Goal: Information Seeking & Learning: Understand process/instructions

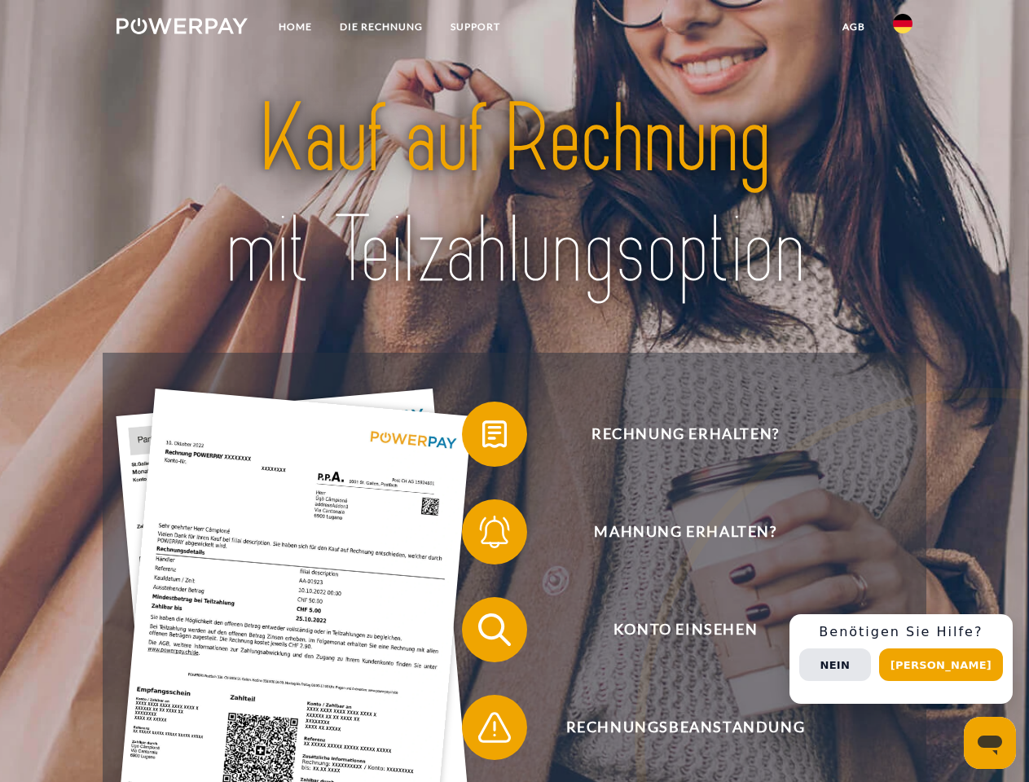
click at [182, 29] on img at bounding box center [182, 26] width 131 height 16
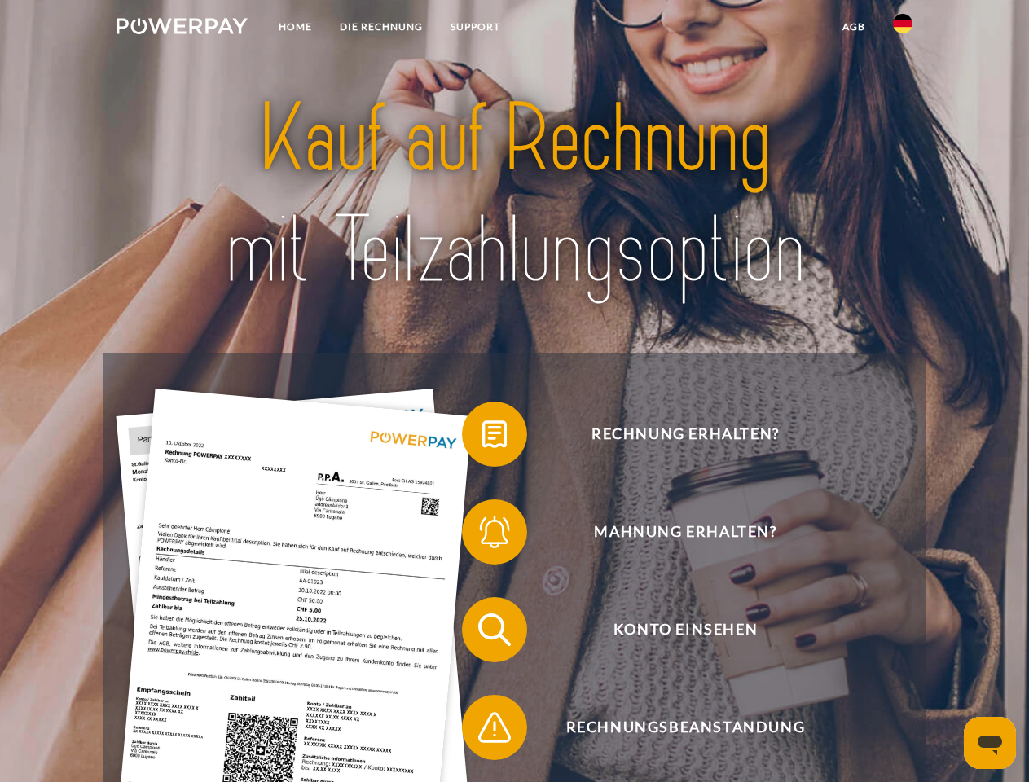
click at [903, 29] on img at bounding box center [903, 24] width 20 height 20
click at [853, 27] on link "agb" at bounding box center [854, 26] width 51 height 29
click at [482, 438] on span at bounding box center [469, 434] width 81 height 81
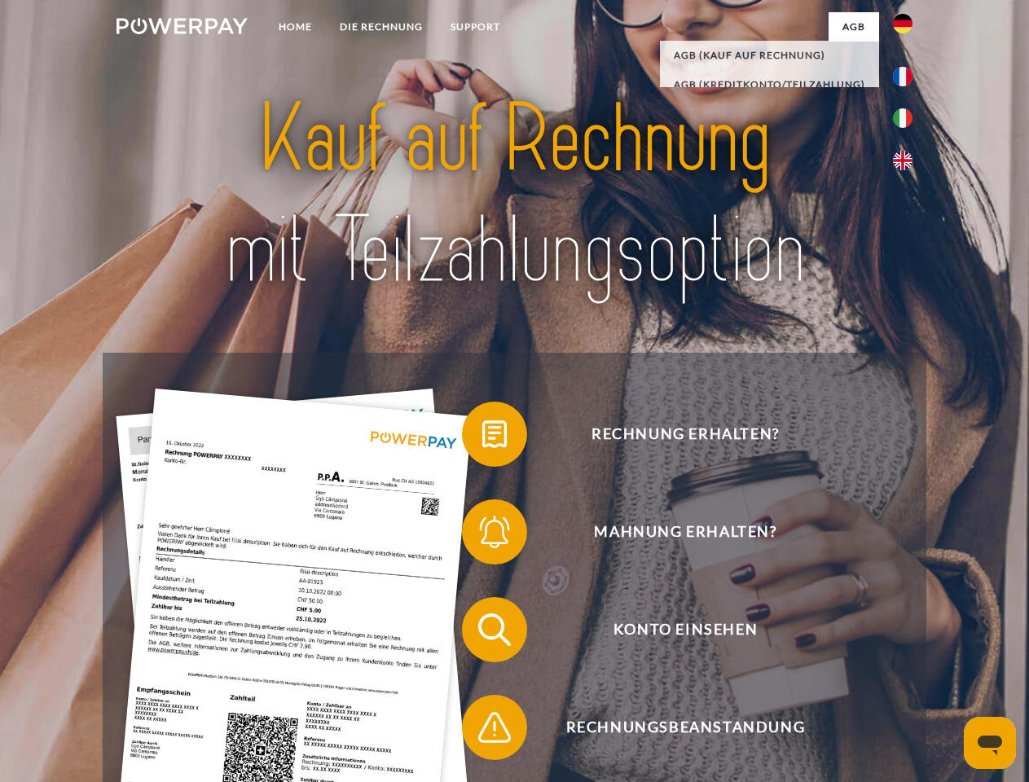
click at [482, 535] on span at bounding box center [469, 531] width 81 height 81
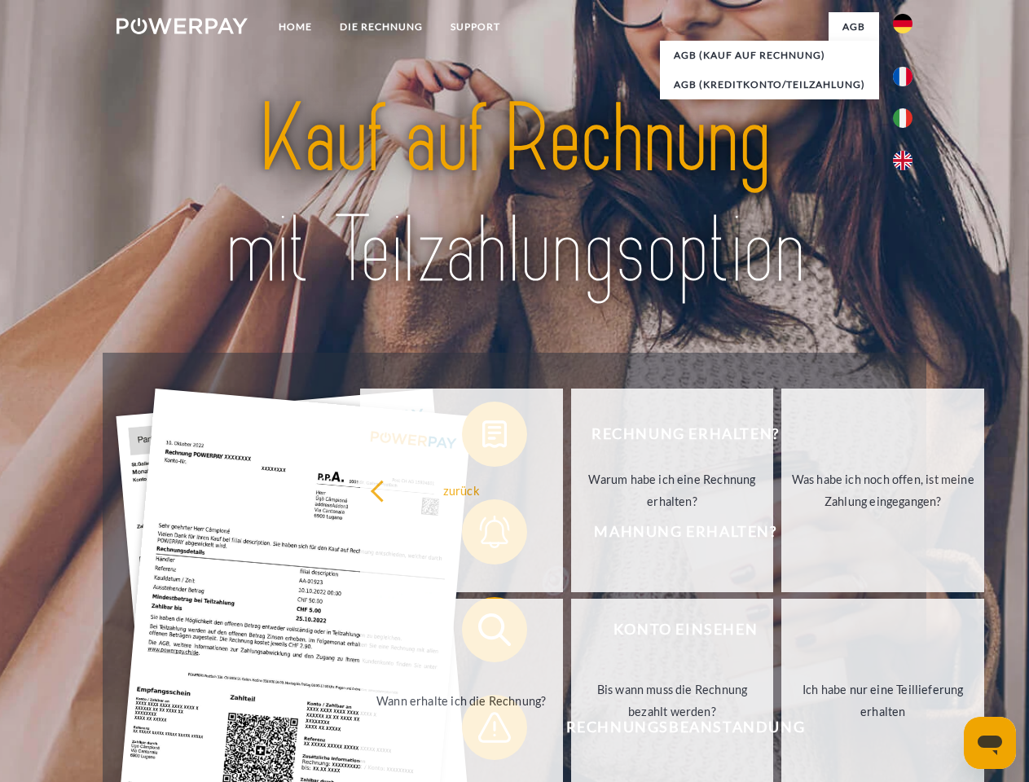
click at [571, 633] on link "Bis wann muss die Rechnung bezahlt werden?" at bounding box center [672, 701] width 203 height 204
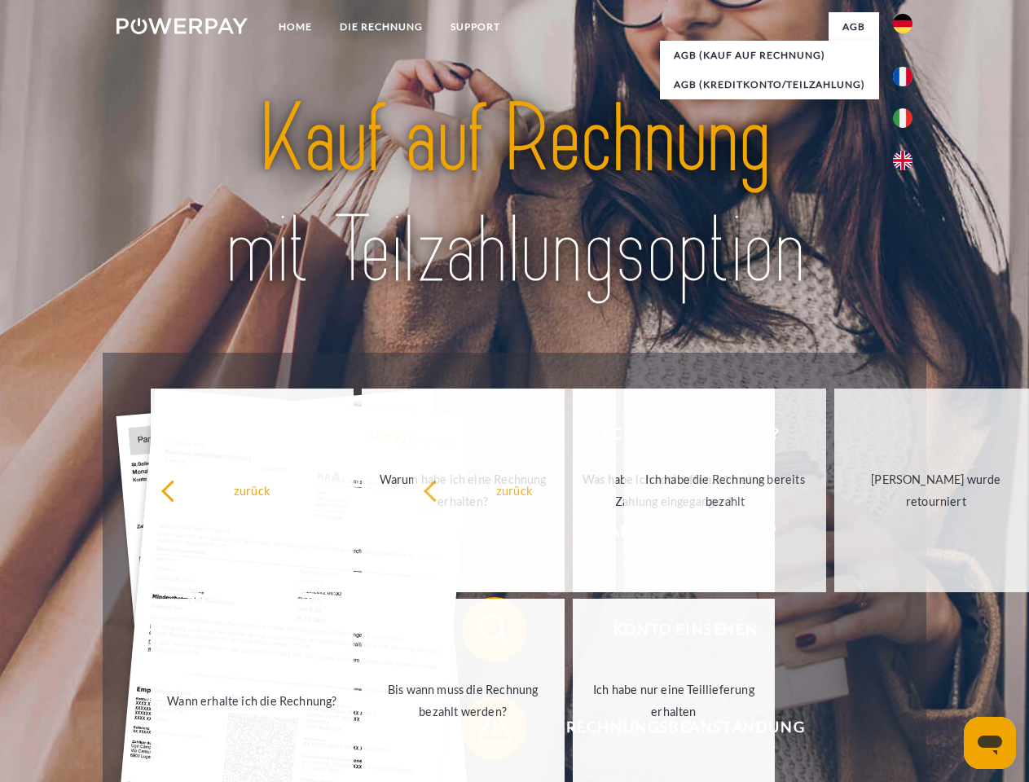
click at [482, 731] on span at bounding box center [469, 727] width 81 height 81
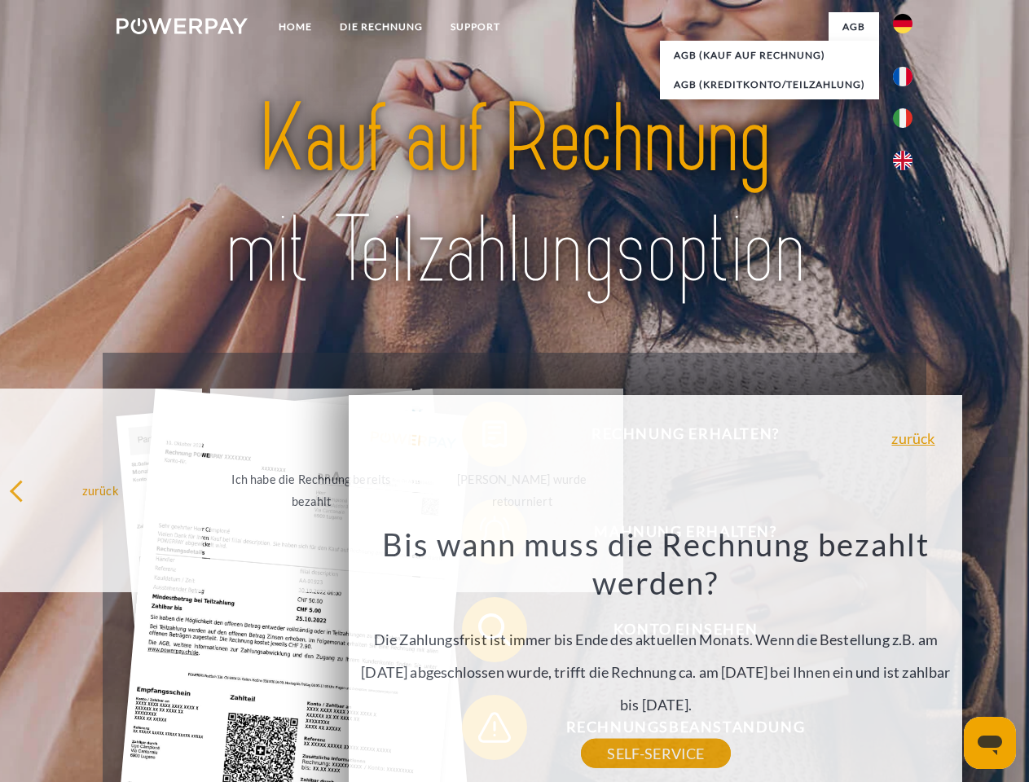
click at [907, 659] on div "Rechnung erhalten? Mahnung erhalten? Konto einsehen" at bounding box center [514, 679] width 823 height 652
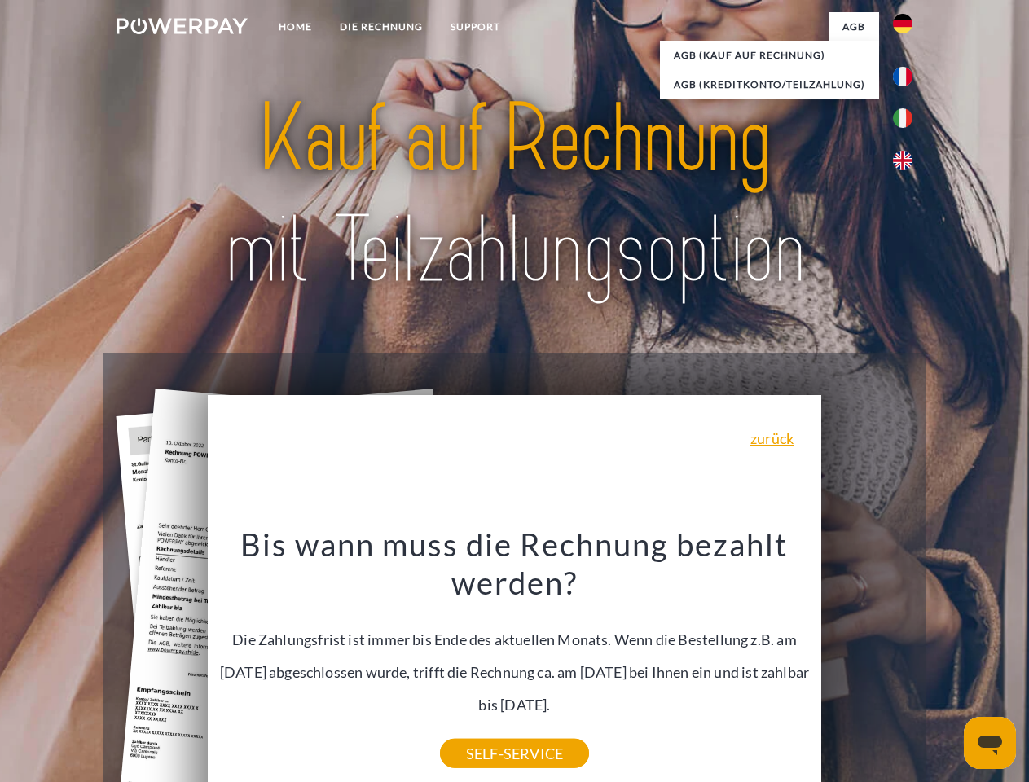
click at [867, 663] on span "Konto einsehen" at bounding box center [685, 629] width 399 height 65
click at [947, 665] on header "Home DIE RECHNUNG SUPPORT" at bounding box center [514, 562] width 1029 height 1125
